Goal: Check status: Check status

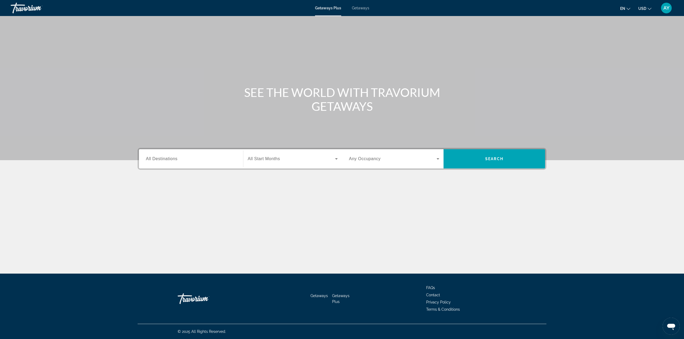
click at [665, 12] on div "AY" at bounding box center [666, 8] width 11 height 11
click at [638, 48] on link "My Account" at bounding box center [633, 51] width 26 height 7
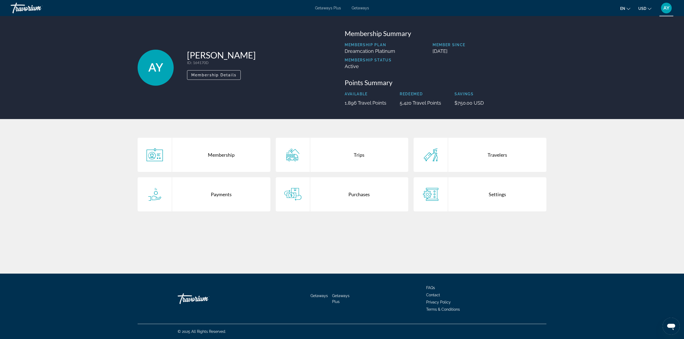
click at [364, 156] on div "Trips" at bounding box center [359, 155] width 98 height 34
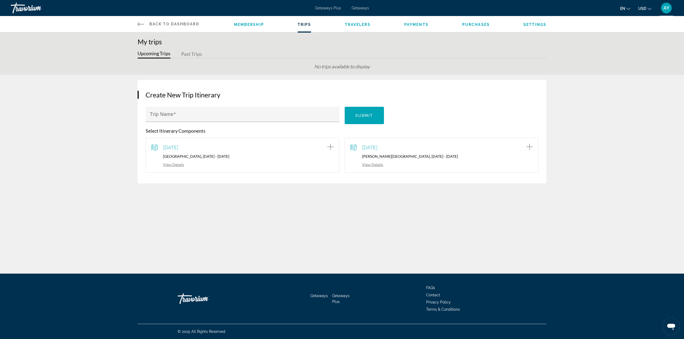
click at [666, 8] on span "AY" at bounding box center [667, 7] width 6 height 5
click at [666, 7] on span "AY" at bounding box center [667, 7] width 6 height 5
click at [430, 140] on div "September 21, 2025 Alma Resort, 2025-09-21 - 2025-09-28 View Details" at bounding box center [442, 155] width 194 height 35
click at [377, 166] on link "View Details" at bounding box center [366, 164] width 33 height 5
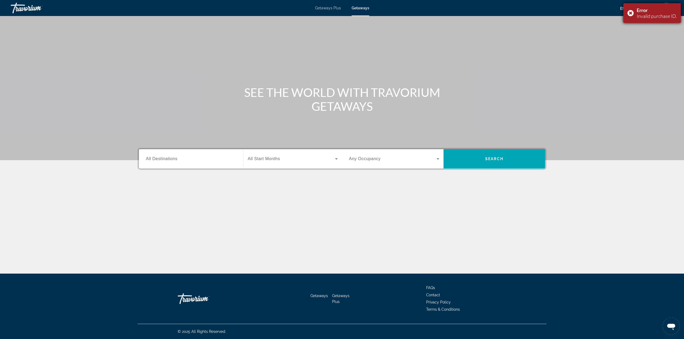
click at [633, 13] on div "Error Invalid purchase ID." at bounding box center [652, 13] width 57 height 20
click at [672, 10] on button "NS" at bounding box center [667, 7] width 14 height 11
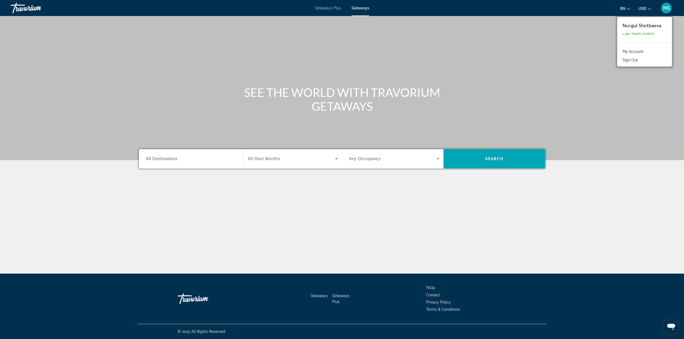
click at [640, 51] on link "My Account" at bounding box center [633, 51] width 26 height 7
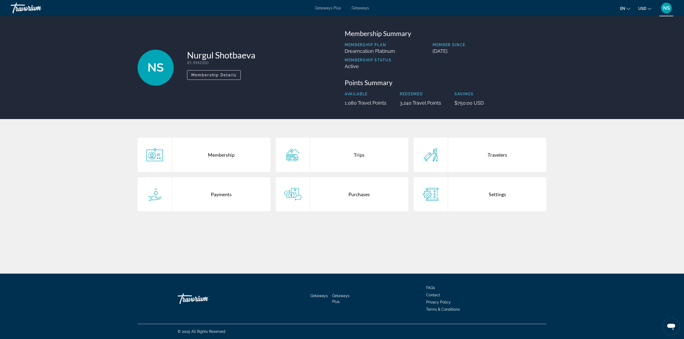
click at [314, 195] on div "Purchases" at bounding box center [359, 194] width 98 height 34
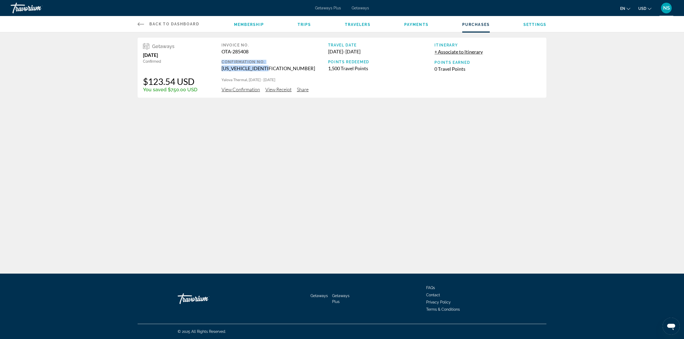
drag, startPoint x: 279, startPoint y: 68, endPoint x: 221, endPoint y: 63, distance: 57.9
click at [222, 63] on div "Confirmation No. EVRL0003717348001" at bounding box center [275, 65] width 107 height 11
copy div "Confirmation No. EVRL0003717348001"
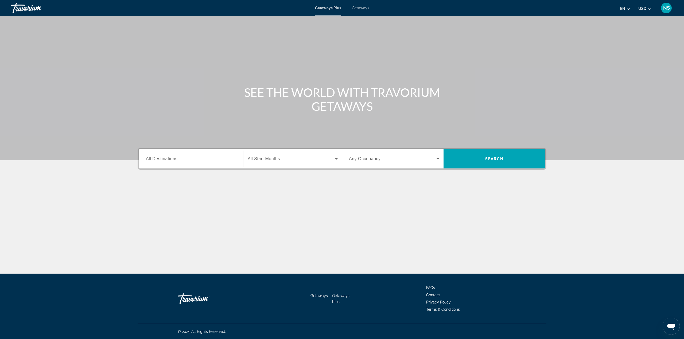
click at [665, 10] on span "NS" at bounding box center [666, 7] width 7 height 5
click at [637, 48] on link "My Account" at bounding box center [633, 51] width 26 height 7
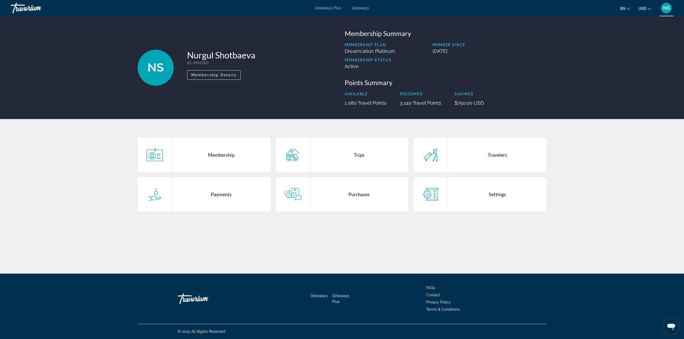
click at [356, 188] on div "Purchases" at bounding box center [359, 194] width 98 height 34
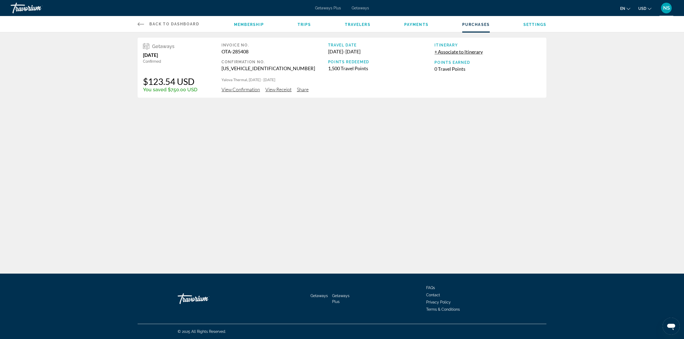
click at [241, 90] on span "View Confirmation" at bounding box center [241, 90] width 38 height 6
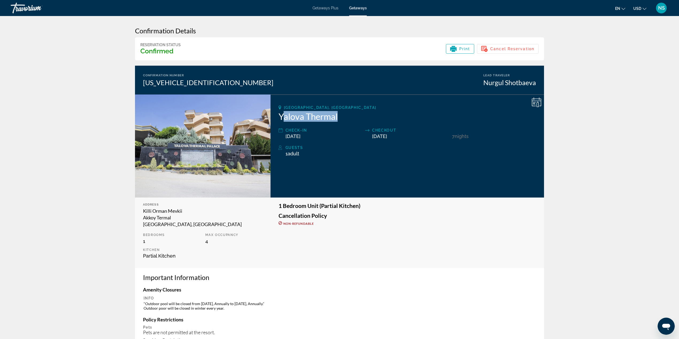
drag, startPoint x: 350, startPoint y: 117, endPoint x: 281, endPoint y: 117, distance: 69.0
click at [281, 117] on h2 "Yalova Thermal" at bounding box center [406, 116] width 257 height 11
copy h2 "alova Thermal"
click at [291, 117] on h2 "Yalova Thermal" at bounding box center [406, 116] width 257 height 11
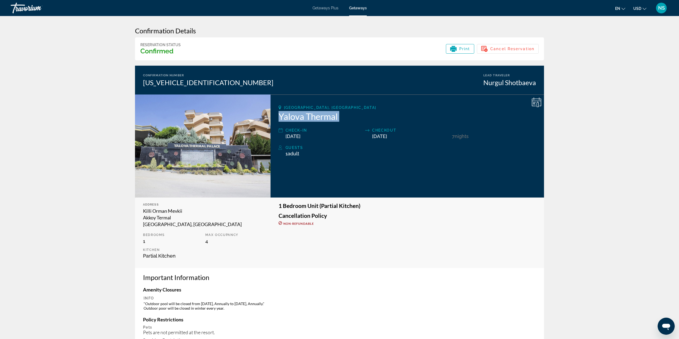
click at [291, 117] on h2 "Yalova Thermal" at bounding box center [406, 116] width 257 height 11
drag, startPoint x: 175, startPoint y: 227, endPoint x: 141, endPoint y: 214, distance: 37.0
click at [141, 214] on div "Address Killi Orman Mevkii Akkoy [PERSON_NAME][GEOGRAPHIC_DATA], [GEOGRAPHIC_DA…" at bounding box center [203, 233] width 136 height 71
copy div "Killi Orman Mevkii [PERSON_NAME], [GEOGRAPHIC_DATA]"
